Goal: Task Accomplishment & Management: Use online tool/utility

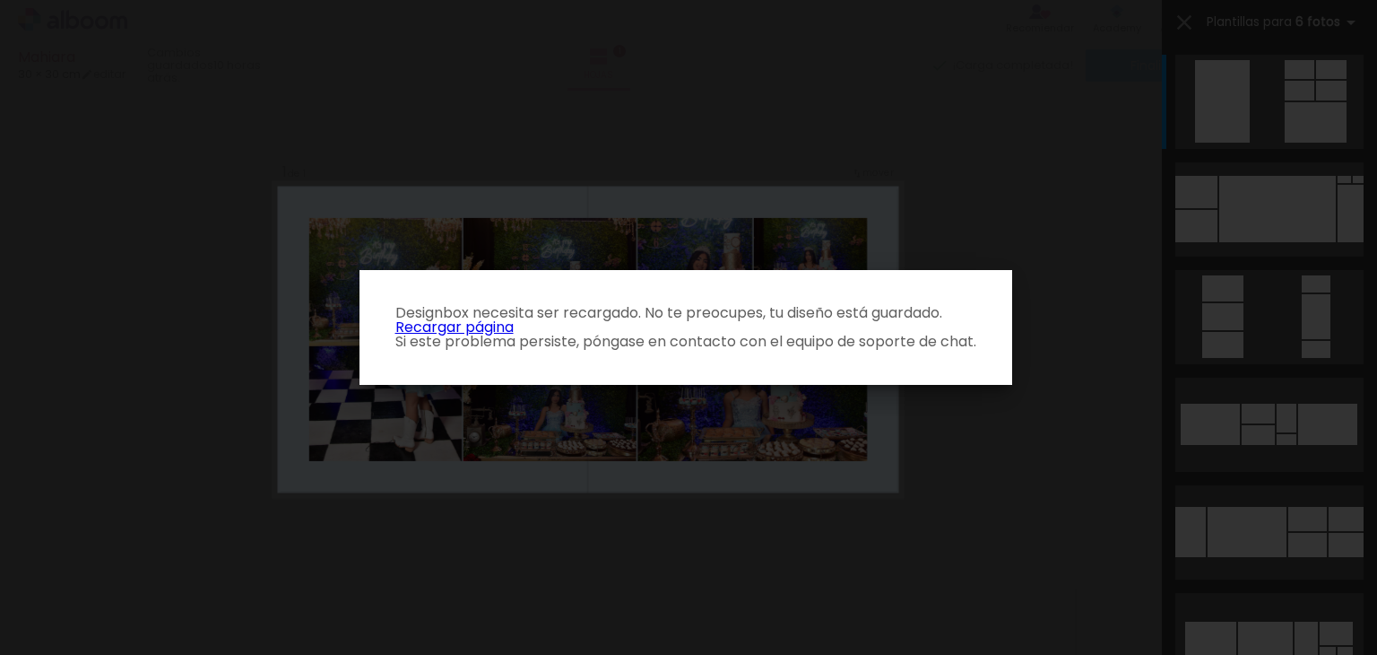
scroll to position [22, 0]
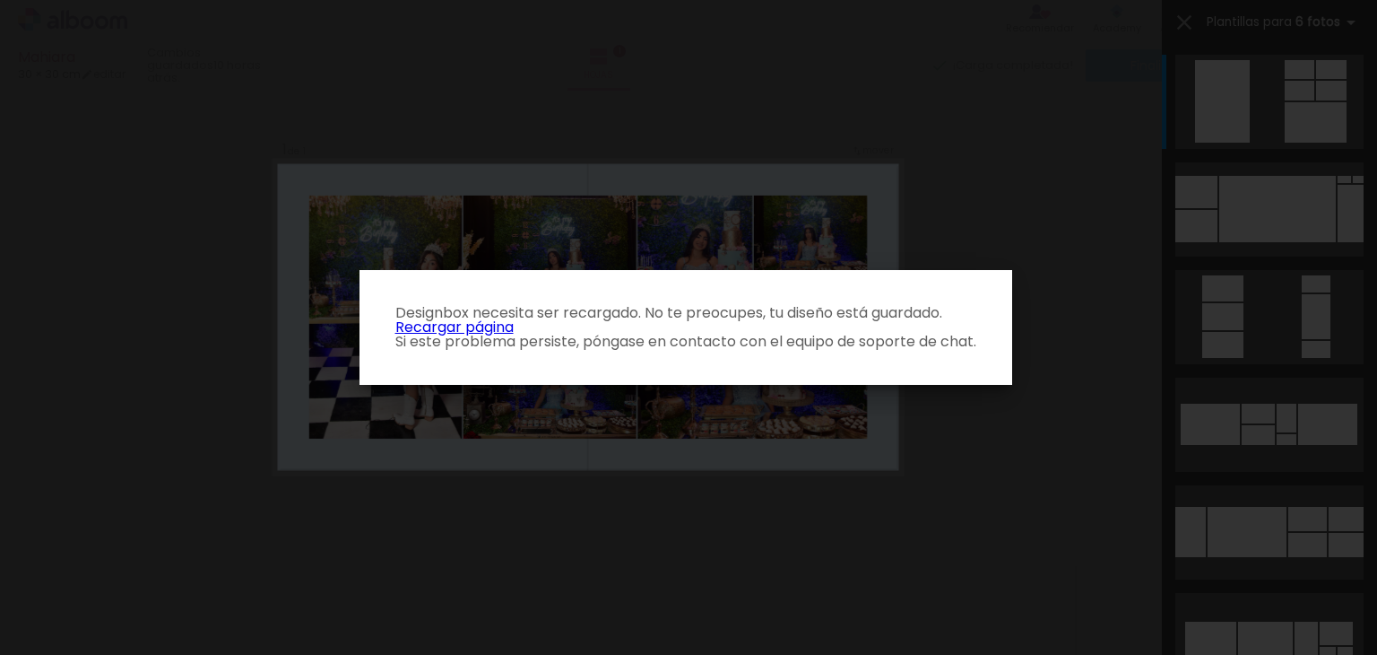
click at [499, 326] on link "Recargar página" at bounding box center [454, 327] width 118 height 21
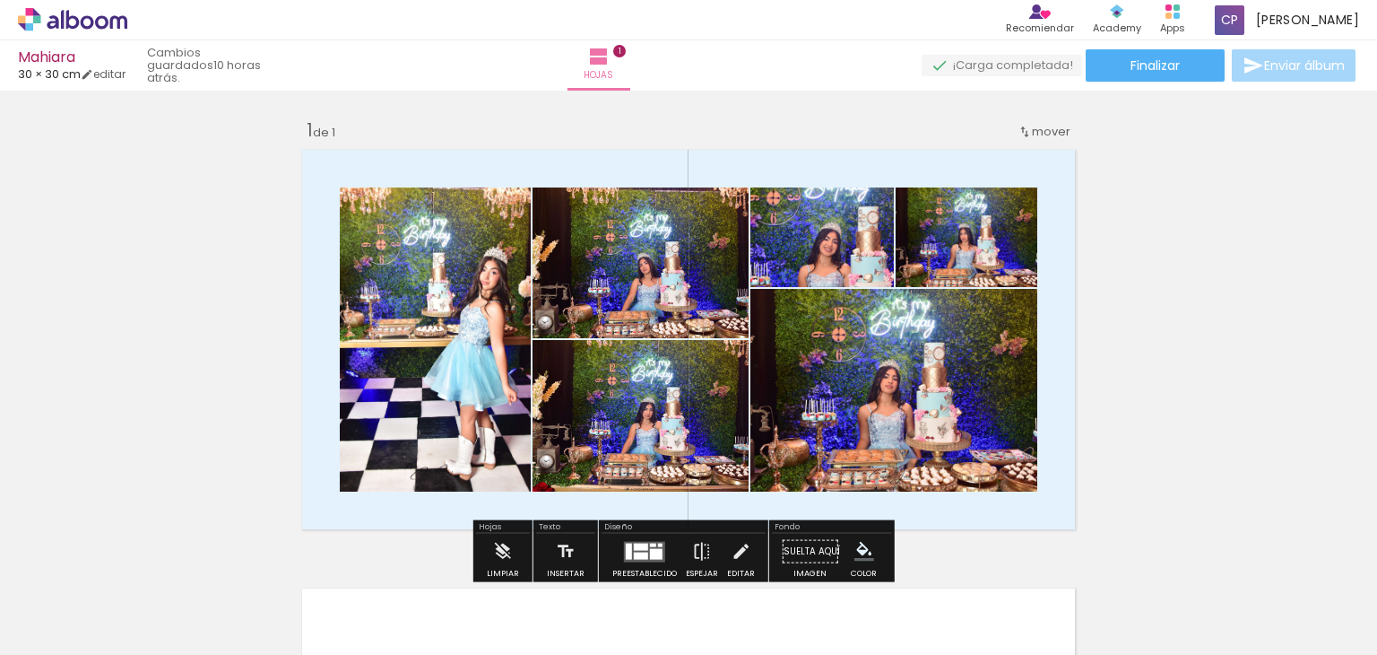
click at [1000, 239] on quentale-photo at bounding box center [967, 237] width 142 height 100
click at [796, 253] on paper-listbox at bounding box center [808, 290] width 32 height 85
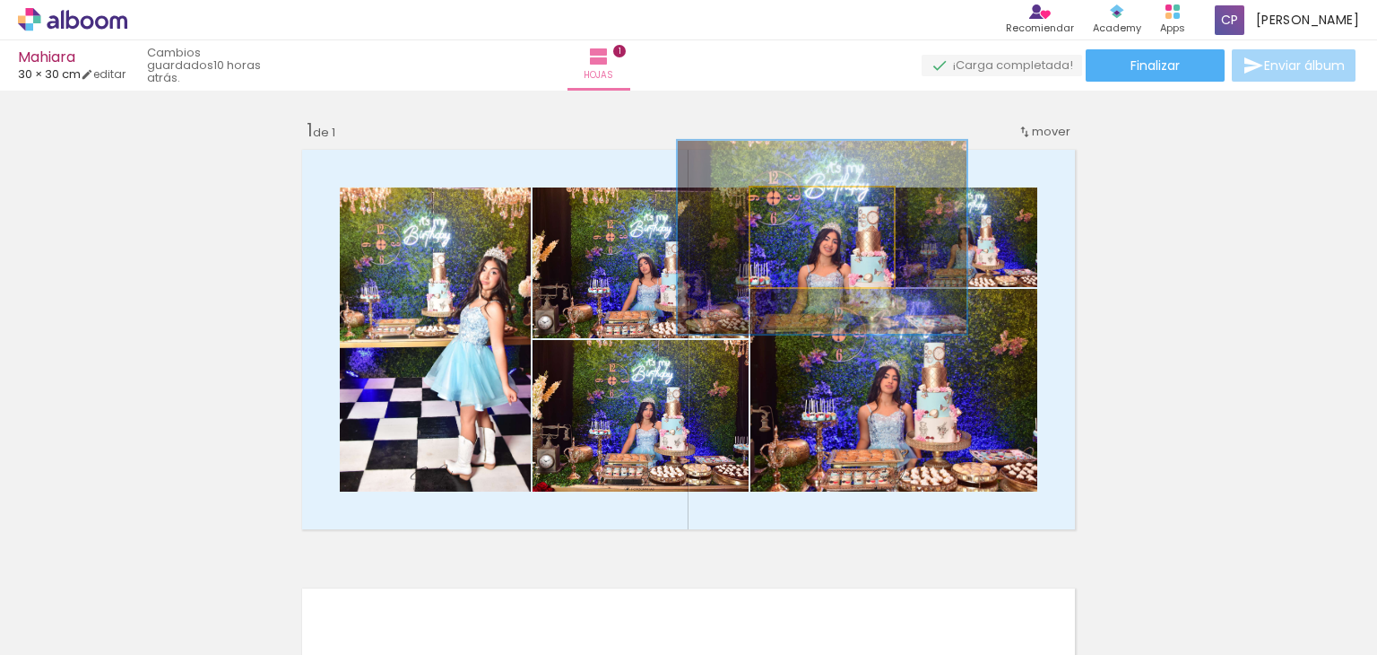
click at [758, 265] on quentale-photo at bounding box center [822, 237] width 143 height 100
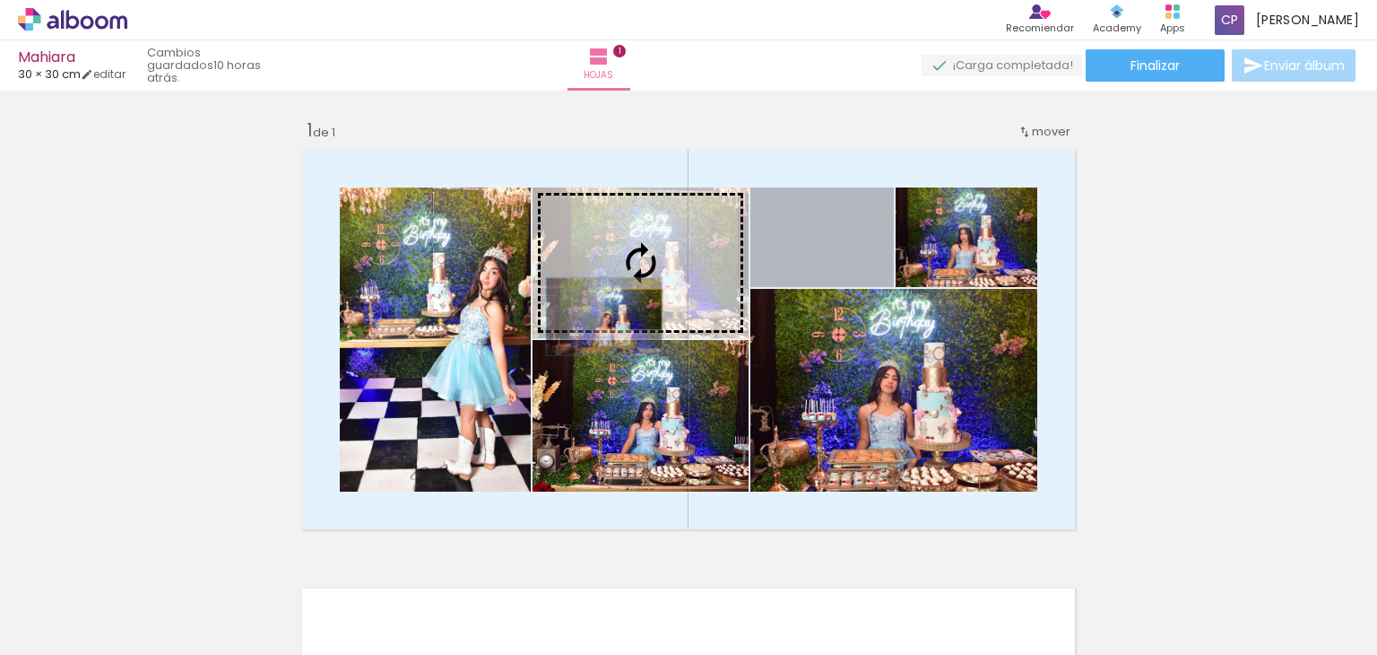
drag, startPoint x: 857, startPoint y: 274, endPoint x: 627, endPoint y: 309, distance: 233.2
click at [0, 0] on slot at bounding box center [0, 0] width 0 height 0
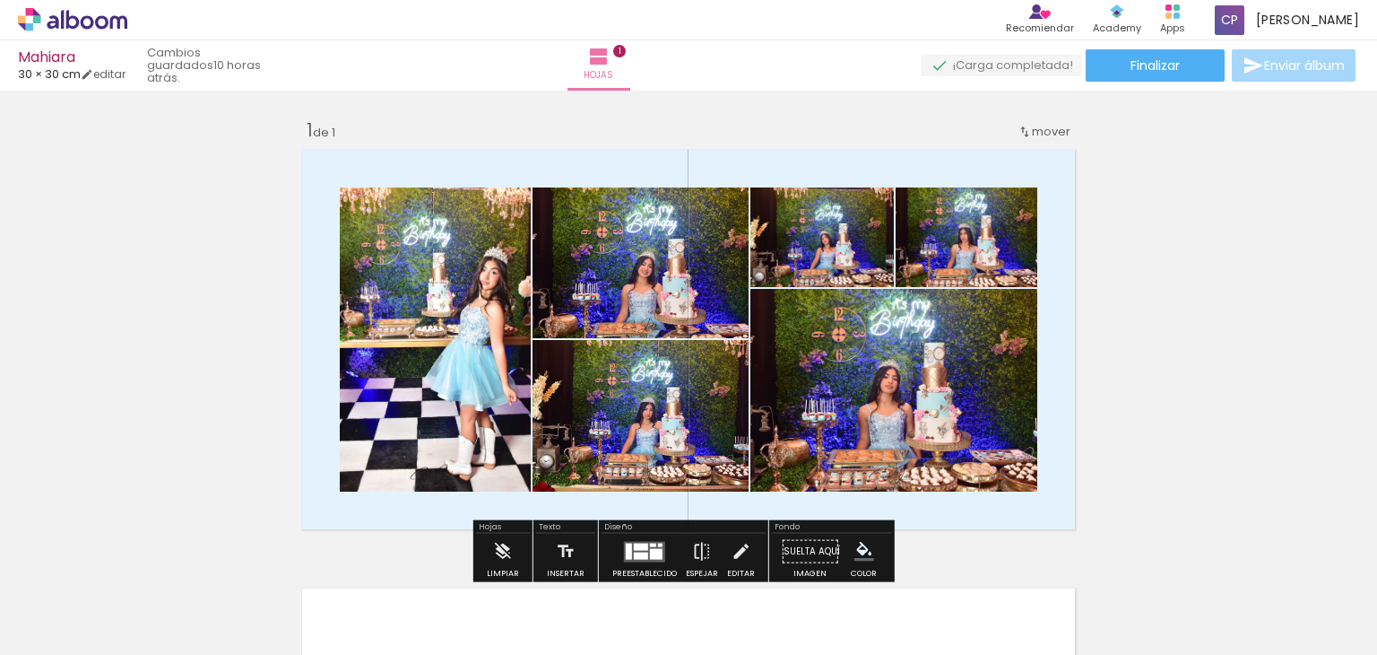
click at [428, 397] on quentale-photo at bounding box center [435, 339] width 191 height 304
